Goal: Transaction & Acquisition: Book appointment/travel/reservation

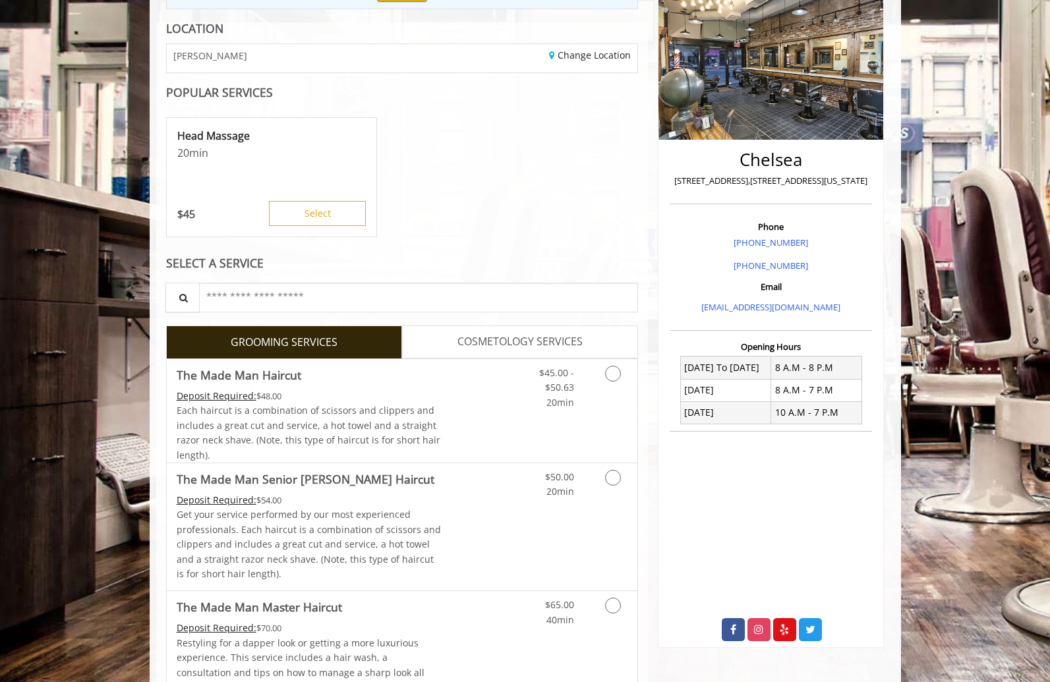
scroll to position [216, 0]
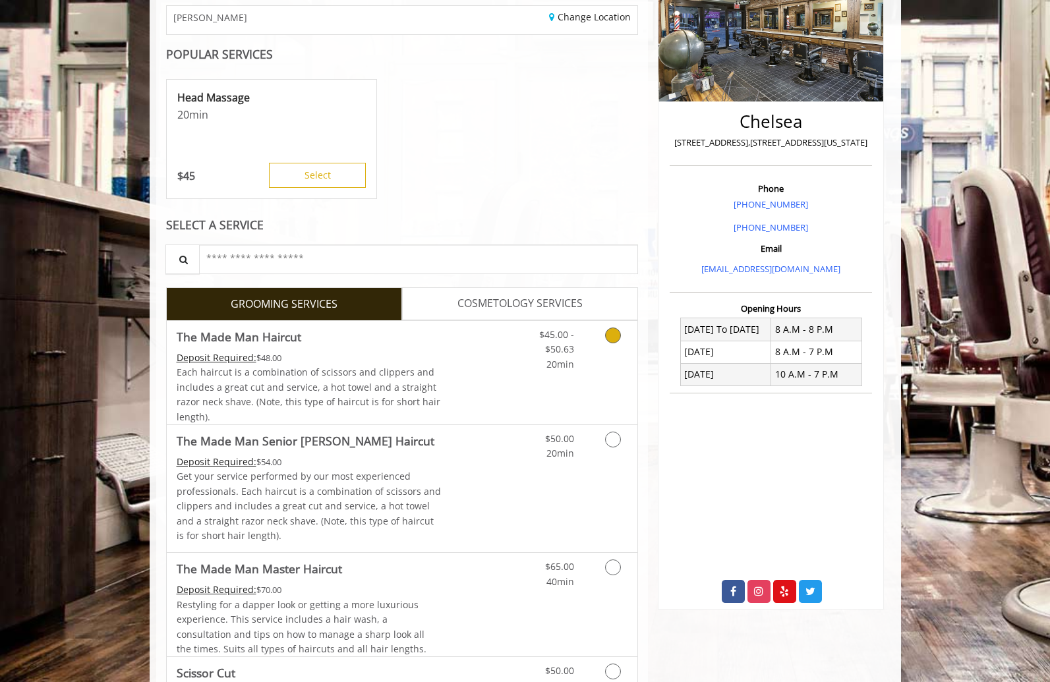
click at [608, 343] on icon "Grooming services" at bounding box center [613, 336] width 16 height 16
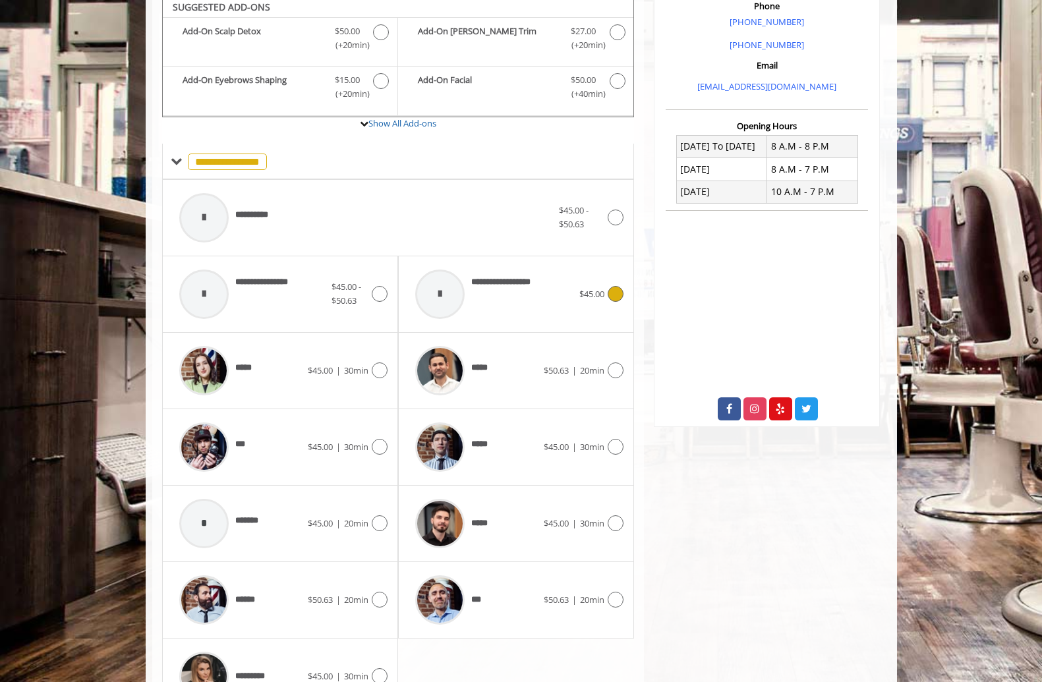
scroll to position [428, 0]
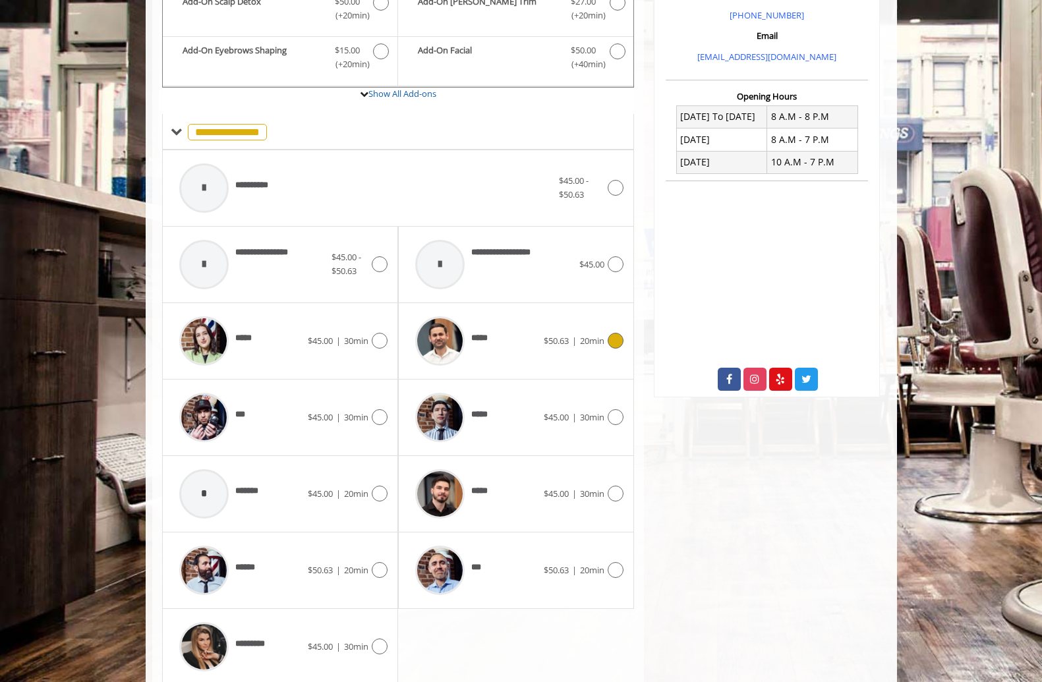
click at [615, 349] on icon at bounding box center [616, 341] width 16 height 16
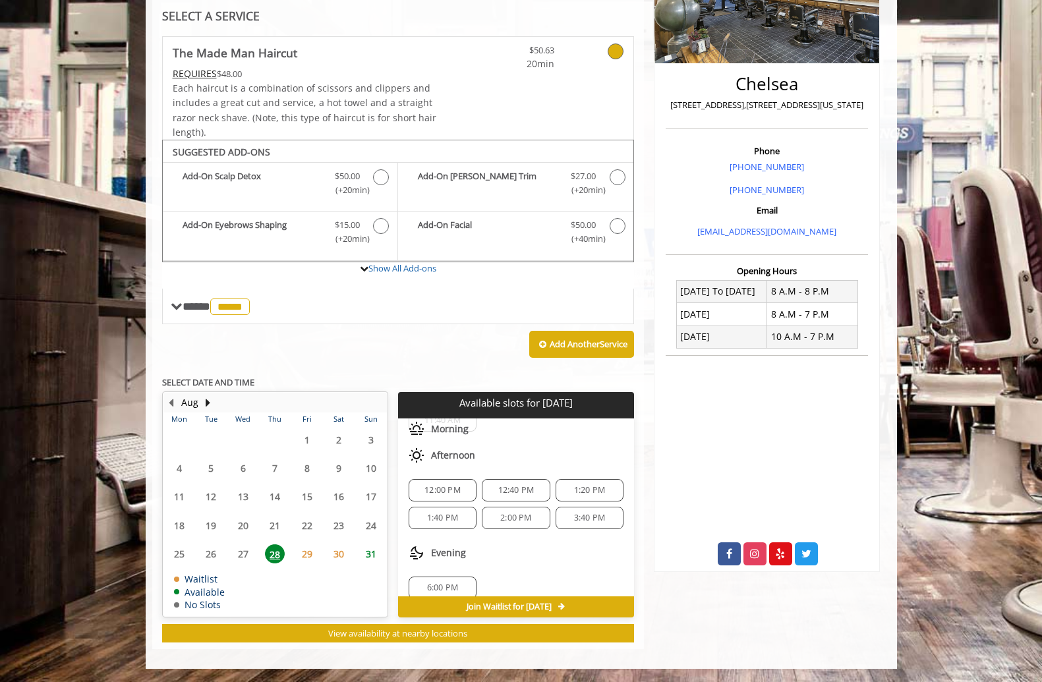
scroll to position [75, 0]
click at [574, 484] on span "1:20 PM" at bounding box center [589, 489] width 31 height 11
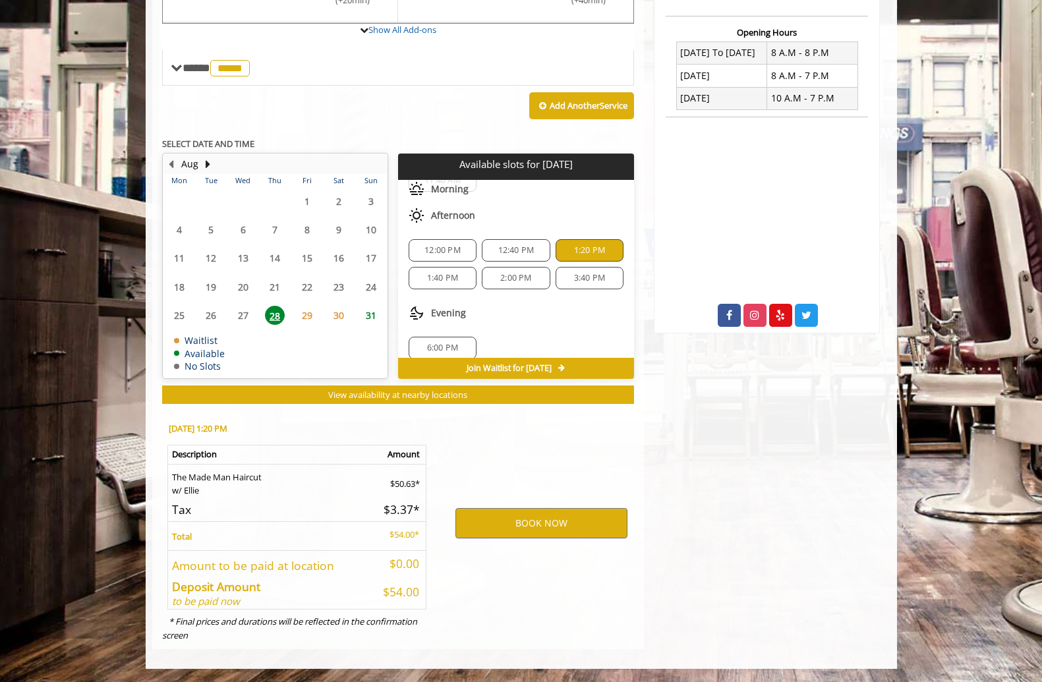
scroll to position [612, 0]
click at [537, 508] on button "BOOK NOW" at bounding box center [542, 523] width 172 height 30
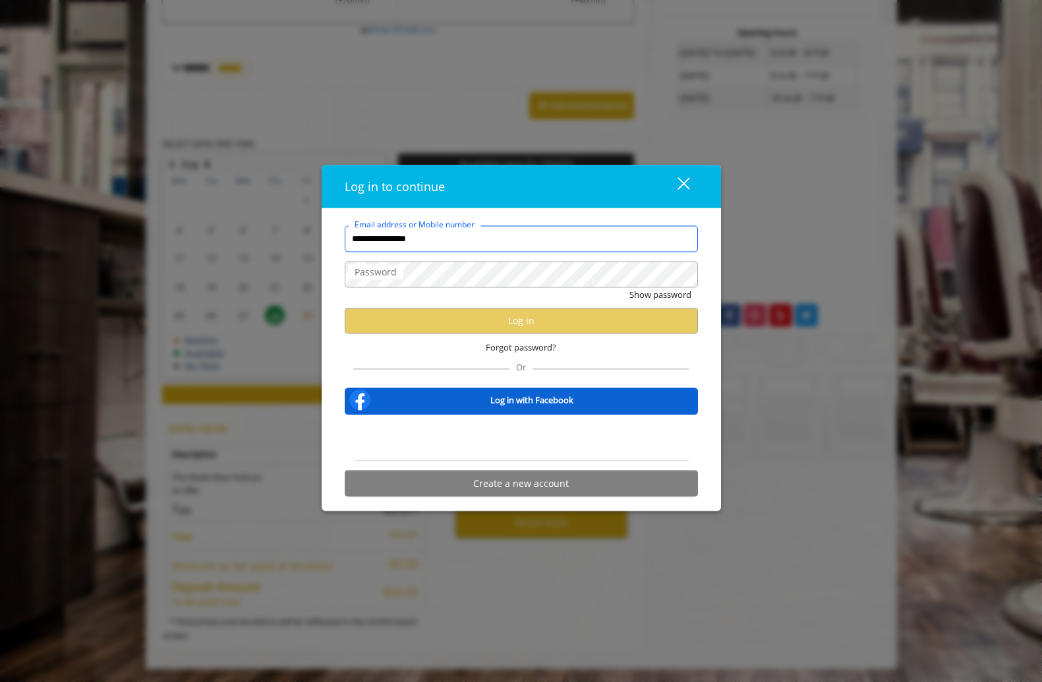
type input "**********"
click at [362, 271] on label "Password" at bounding box center [375, 271] width 55 height 15
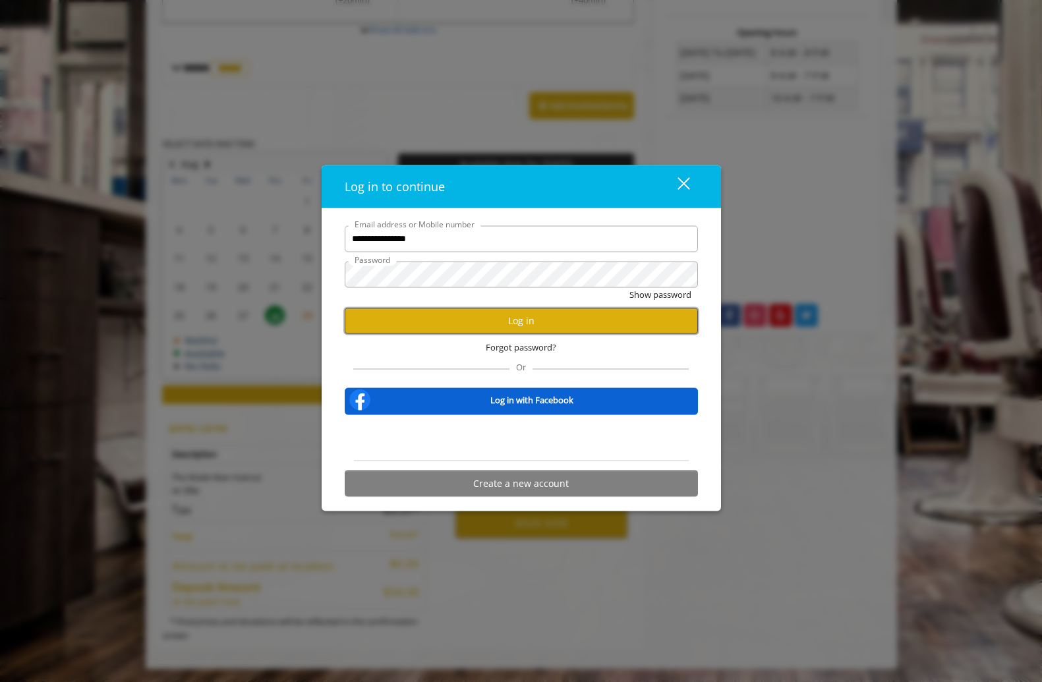
click at [456, 319] on button "Log in" at bounding box center [521, 321] width 353 height 26
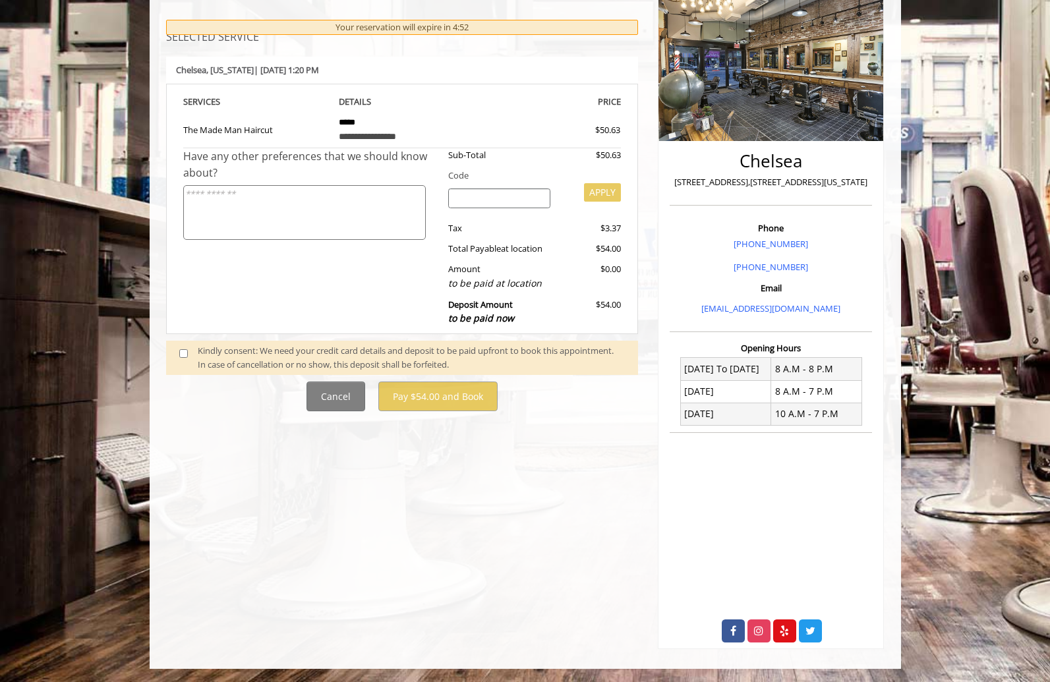
scroll to position [238, 0]
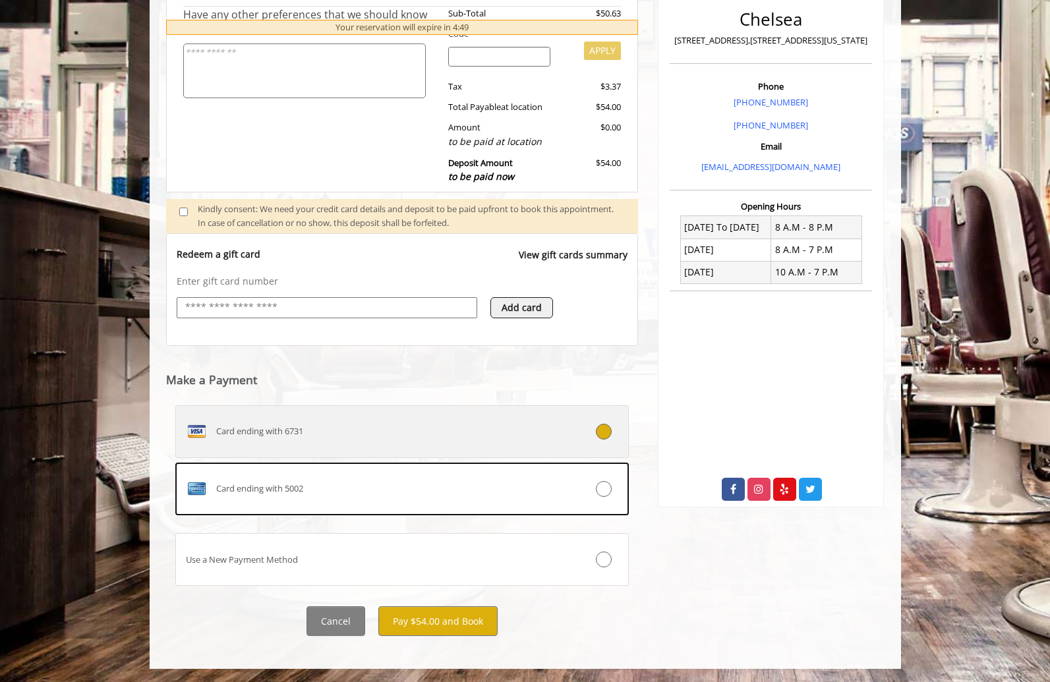
click at [262, 426] on span "Card ending with 6731" at bounding box center [259, 432] width 87 height 14
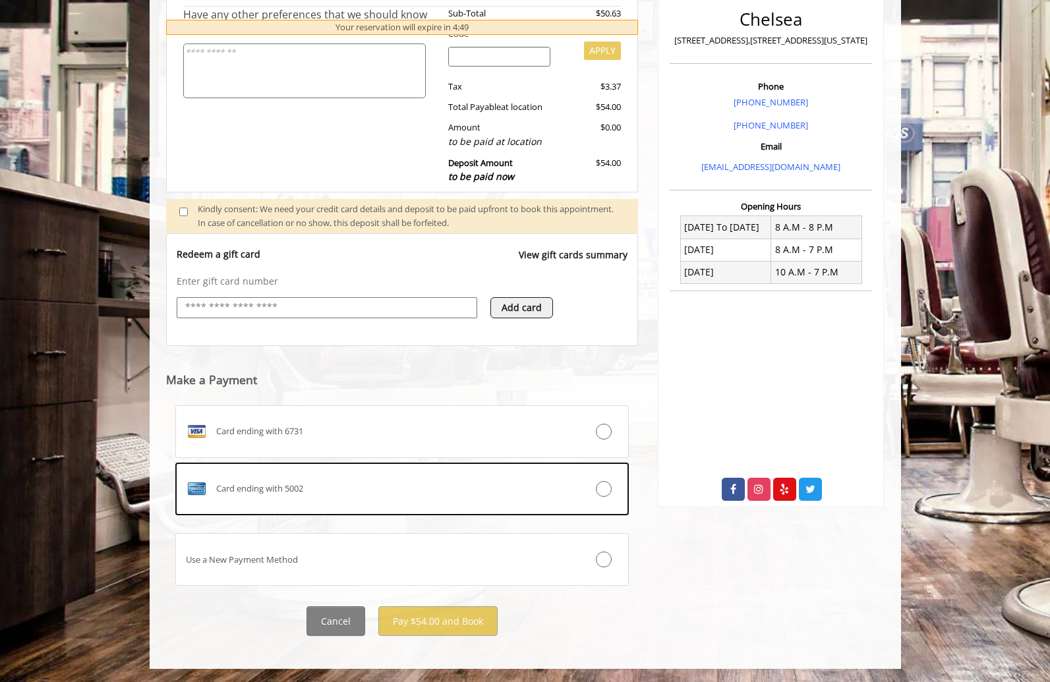
scroll to position [353, 0]
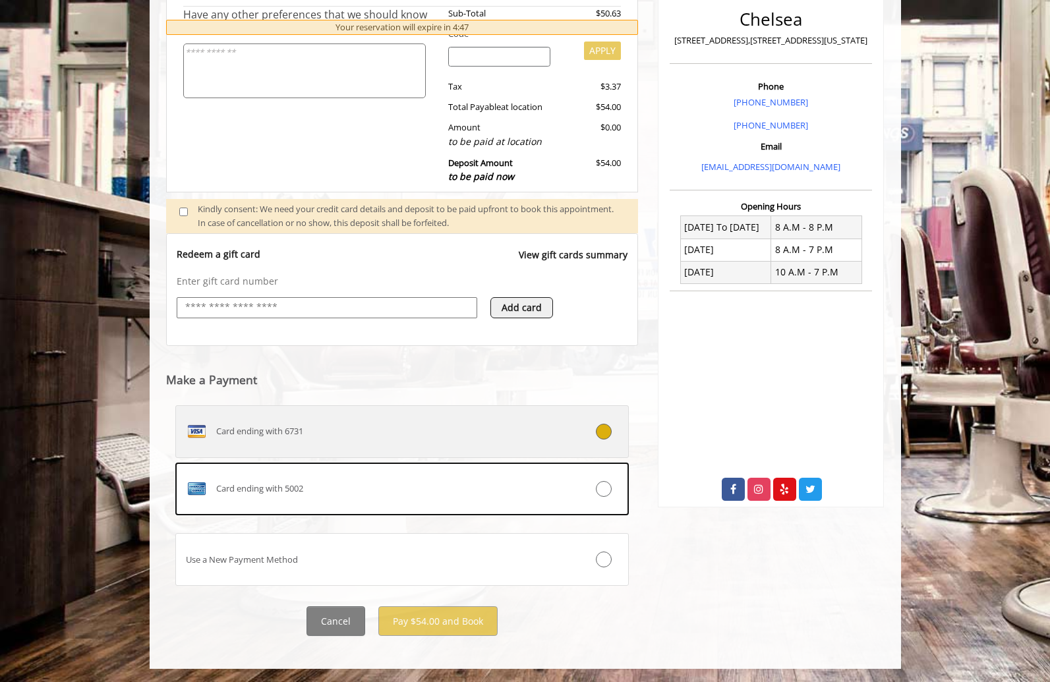
click at [599, 440] on icon at bounding box center [604, 432] width 16 height 16
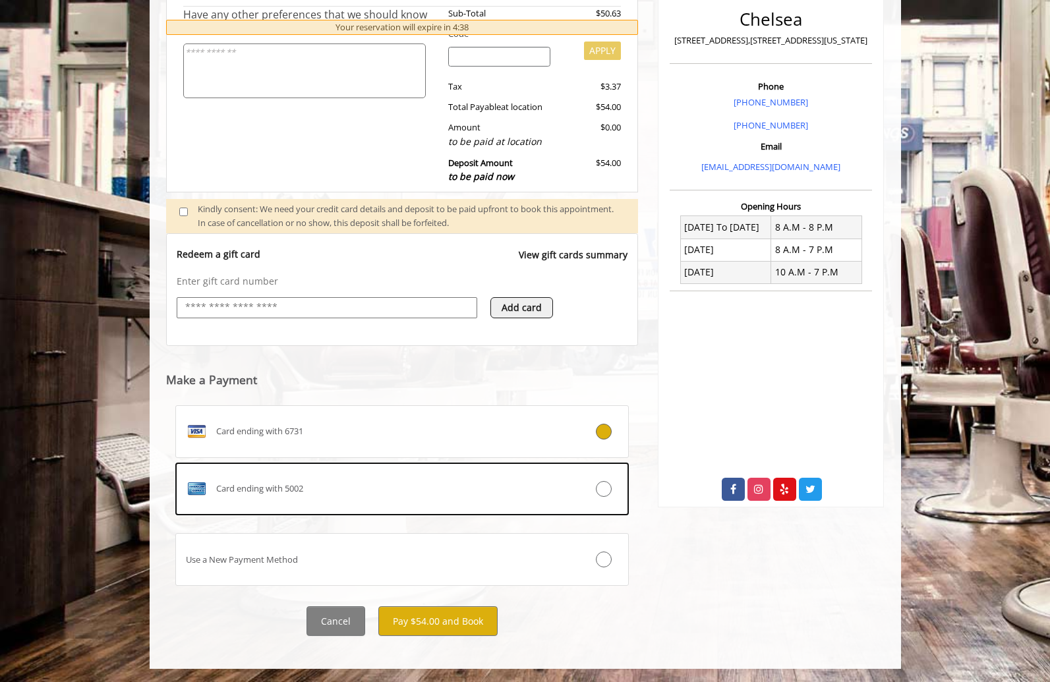
scroll to position [445, 0]
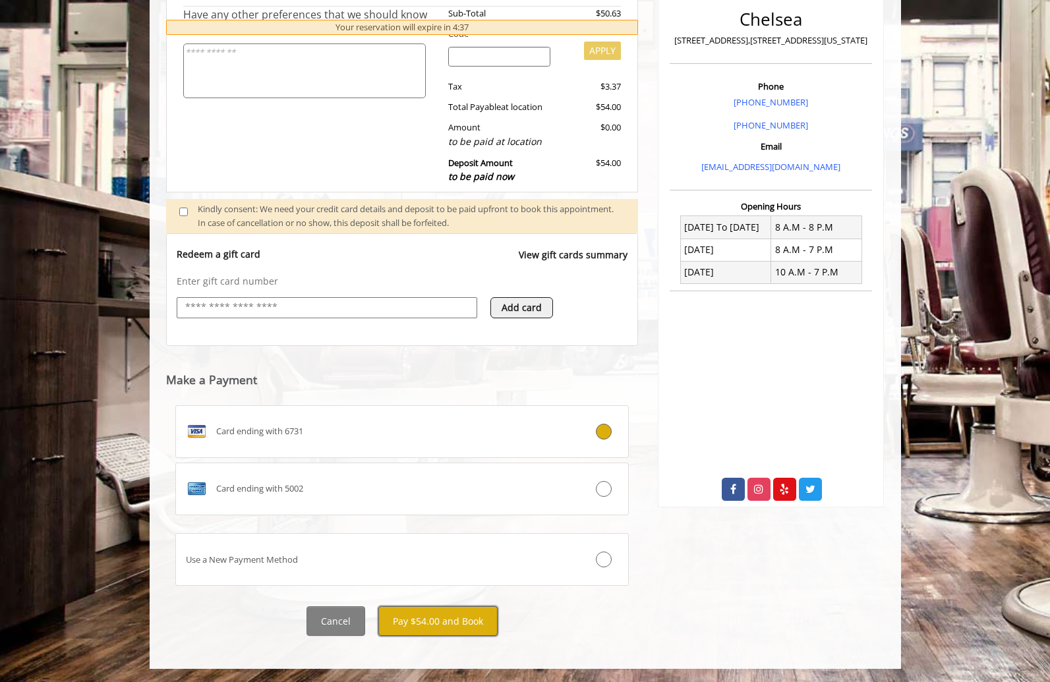
click at [428, 622] on button "Pay $54.00 and Book" at bounding box center [437, 621] width 119 height 30
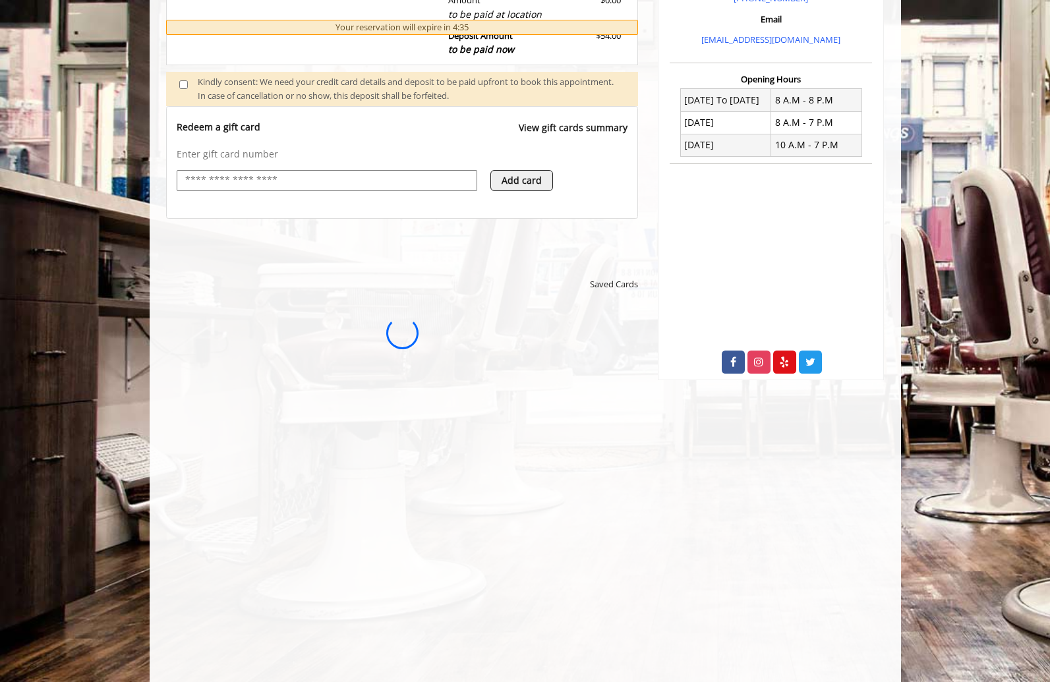
scroll to position [0, 0]
